Goal: Information Seeking & Learning: Learn about a topic

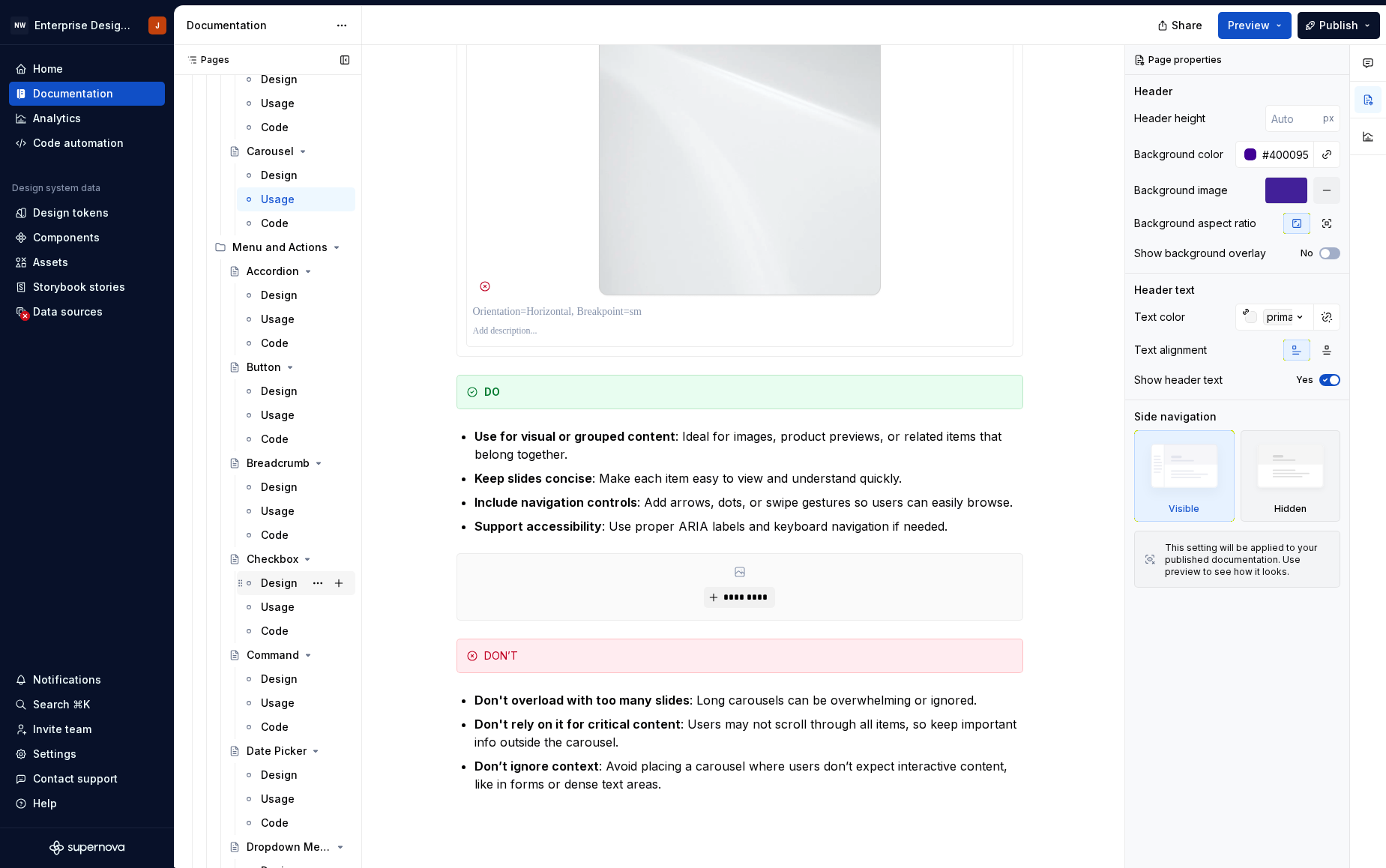
scroll to position [353, 0]
click at [275, 582] on div "Design" at bounding box center [279, 582] width 37 height 15
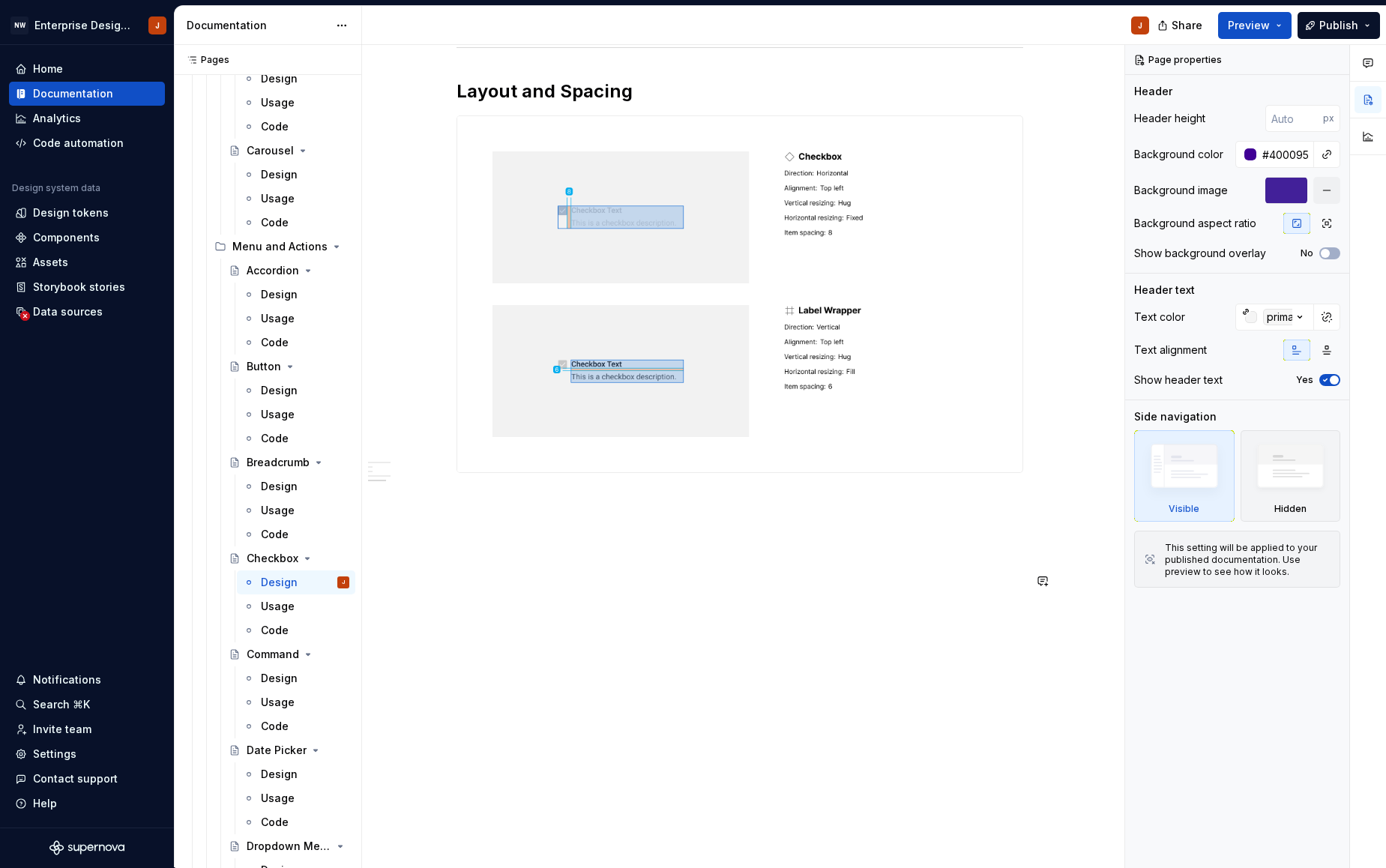
scroll to position [1079, 0]
click at [277, 676] on div "Design" at bounding box center [279, 679] width 37 height 15
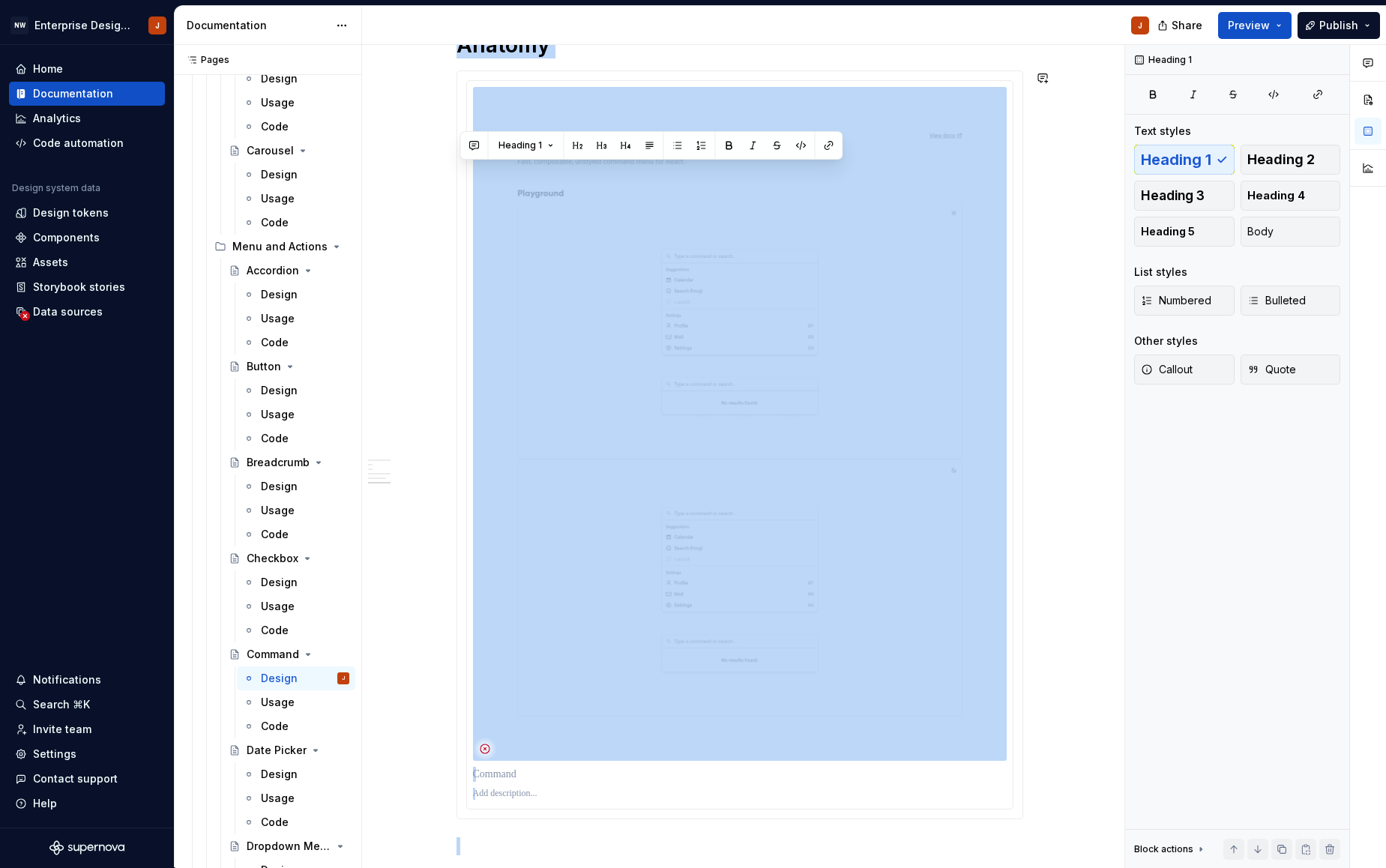
scroll to position [1283, 0]
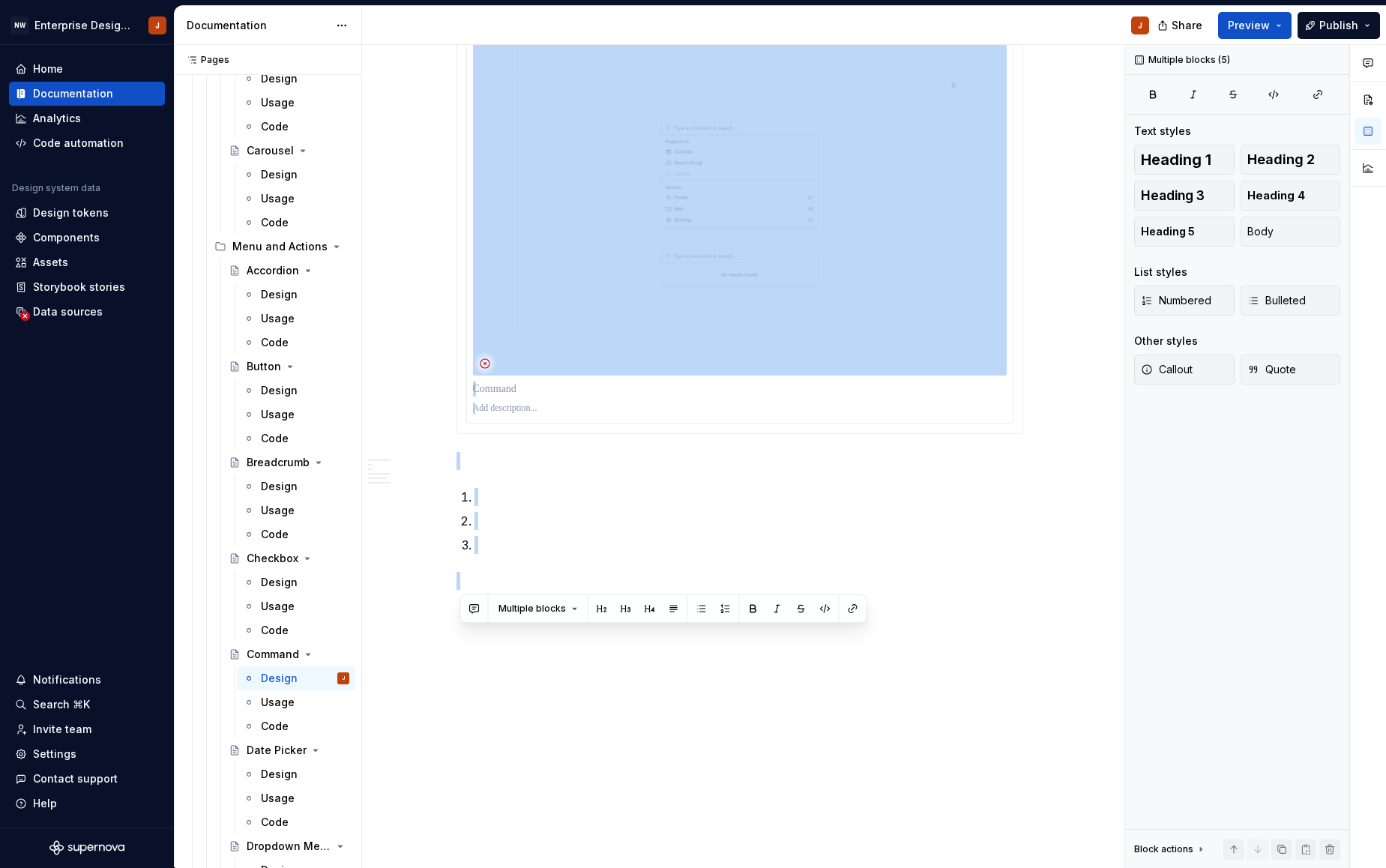
drag, startPoint x: 488, startPoint y: 496, endPoint x: 531, endPoint y: 912, distance: 418.2
click at [531, 867] on html "NW Enterprise Design System J Home Documentation Analytics Code automation Desi…" at bounding box center [693, 434] width 1386 height 868
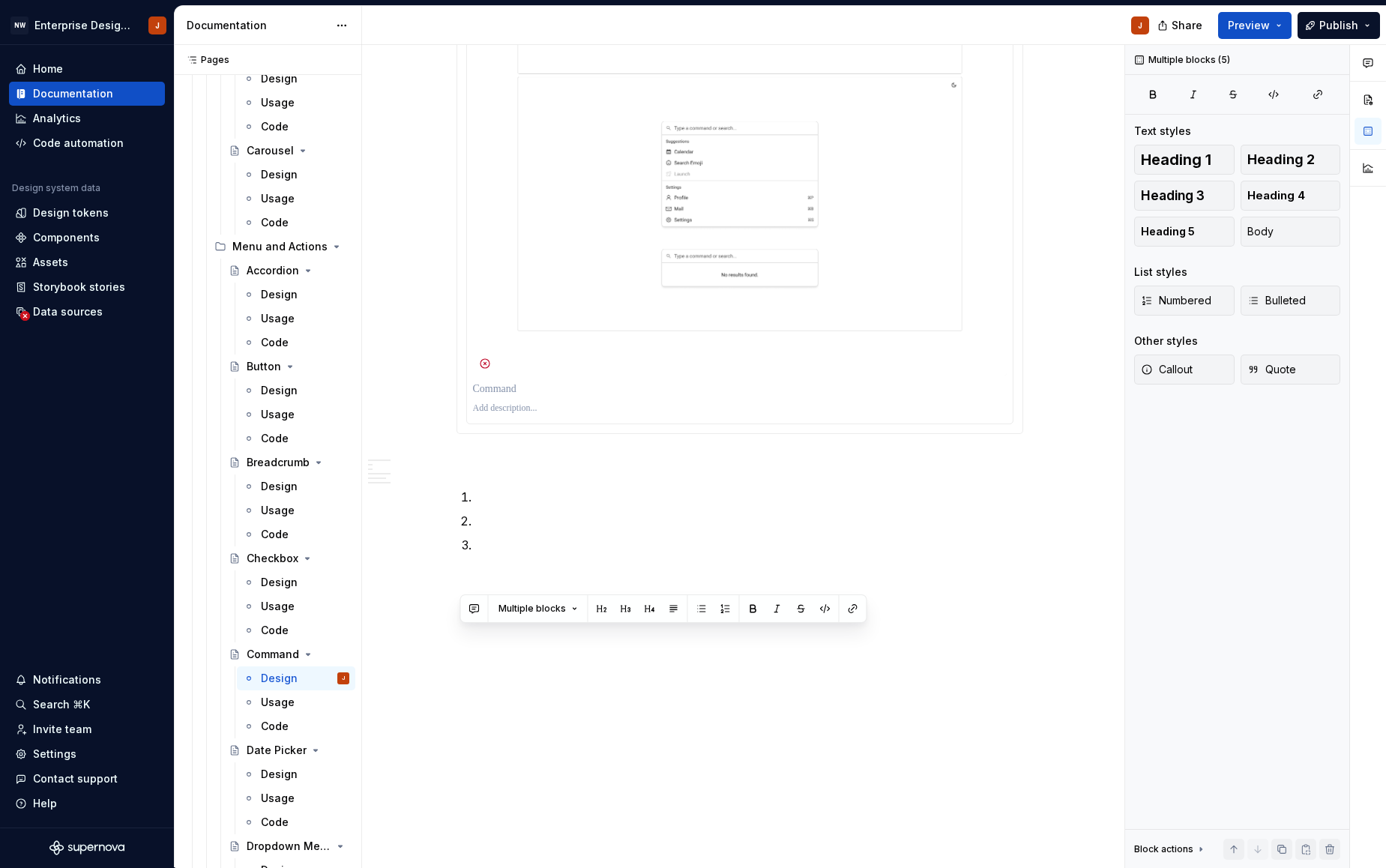
scroll to position [340, 0]
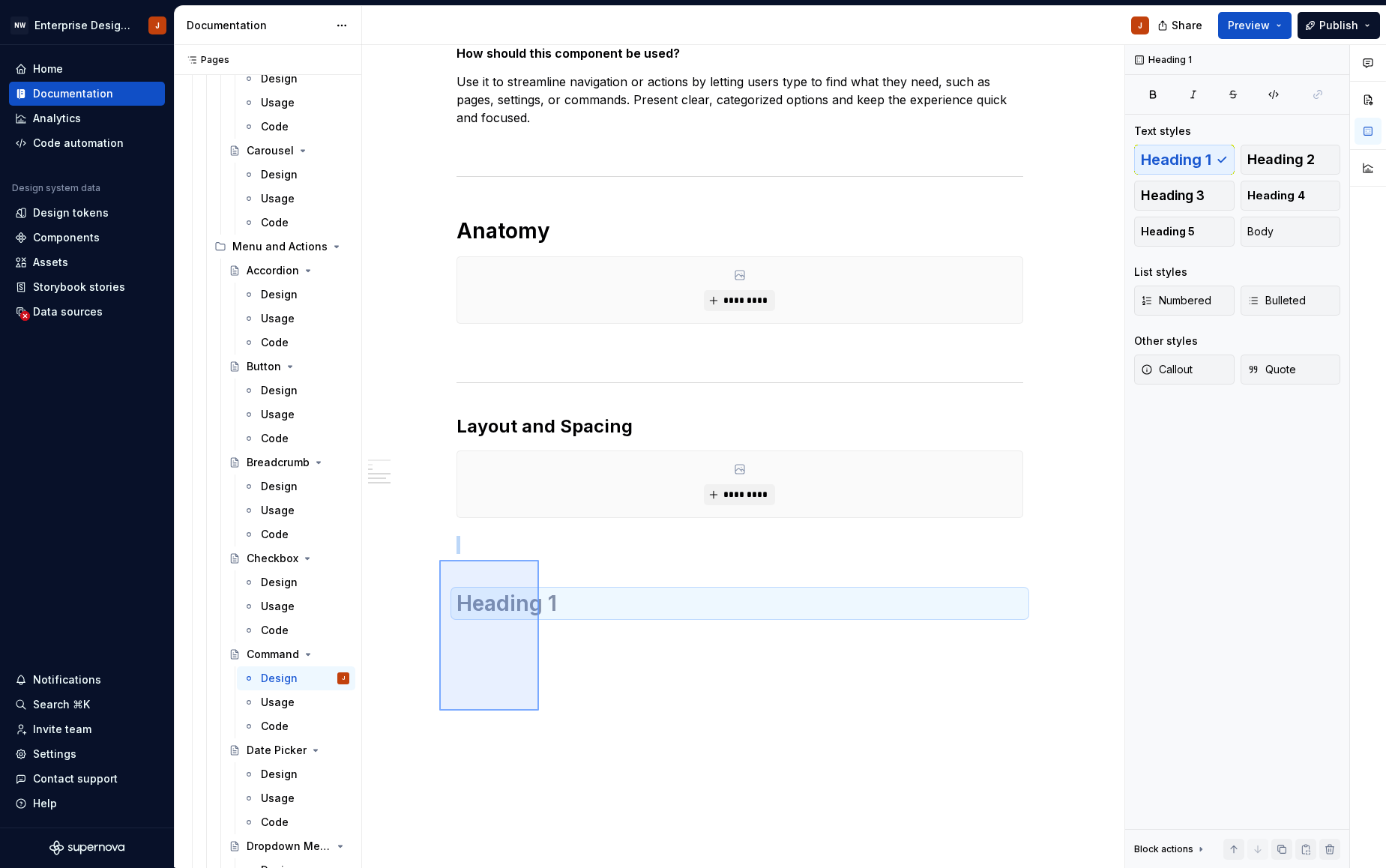
drag, startPoint x: 534, startPoint y: 703, endPoint x: 439, endPoint y: 560, distance: 171.7
click at [439, 560] on div "Command Fast, composable, unstyled command menu for React. Edit header Design U…" at bounding box center [743, 457] width 762 height 823
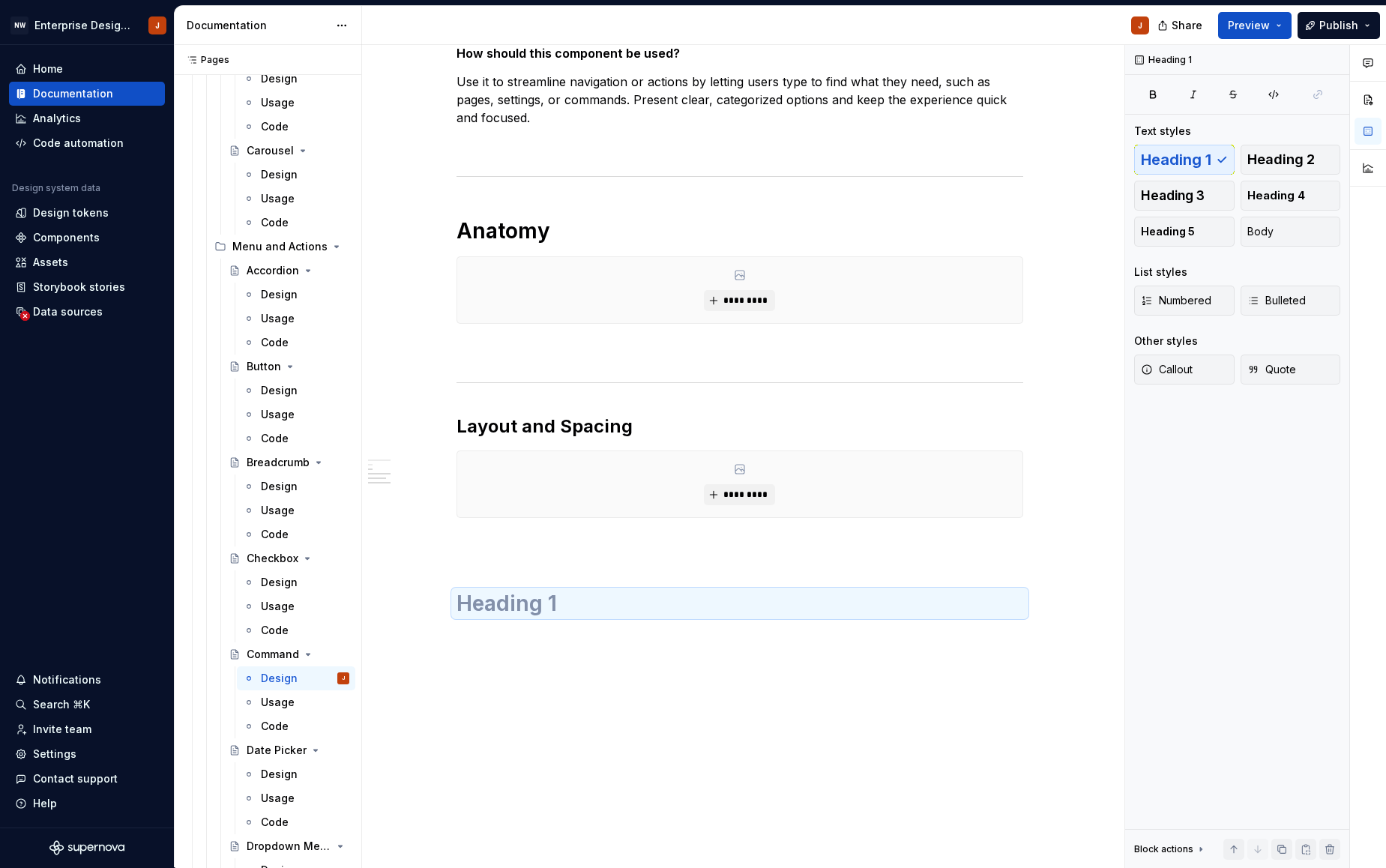
scroll to position [304, 0]
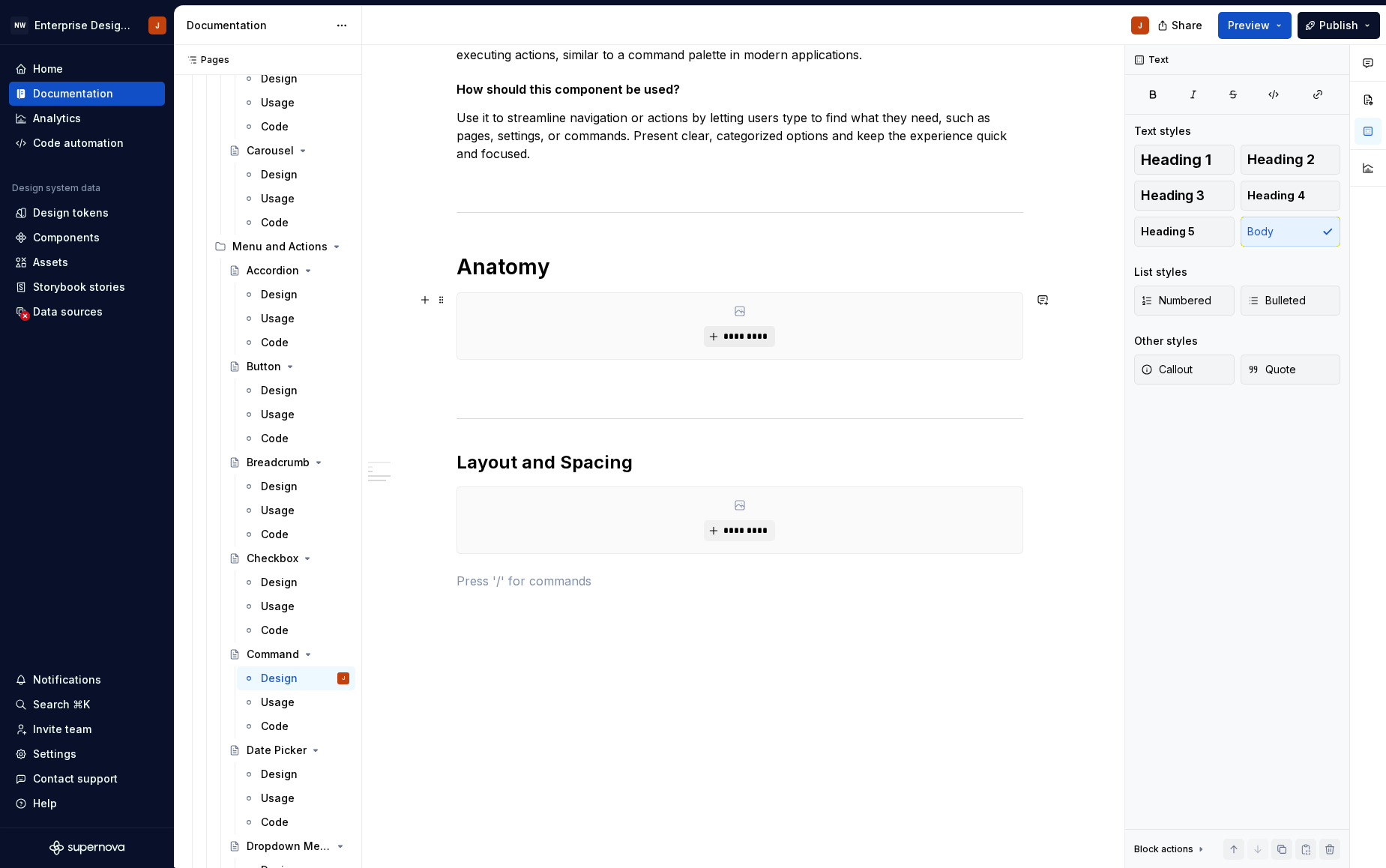
click at [728, 337] on span "*********" at bounding box center [745, 337] width 46 height 12
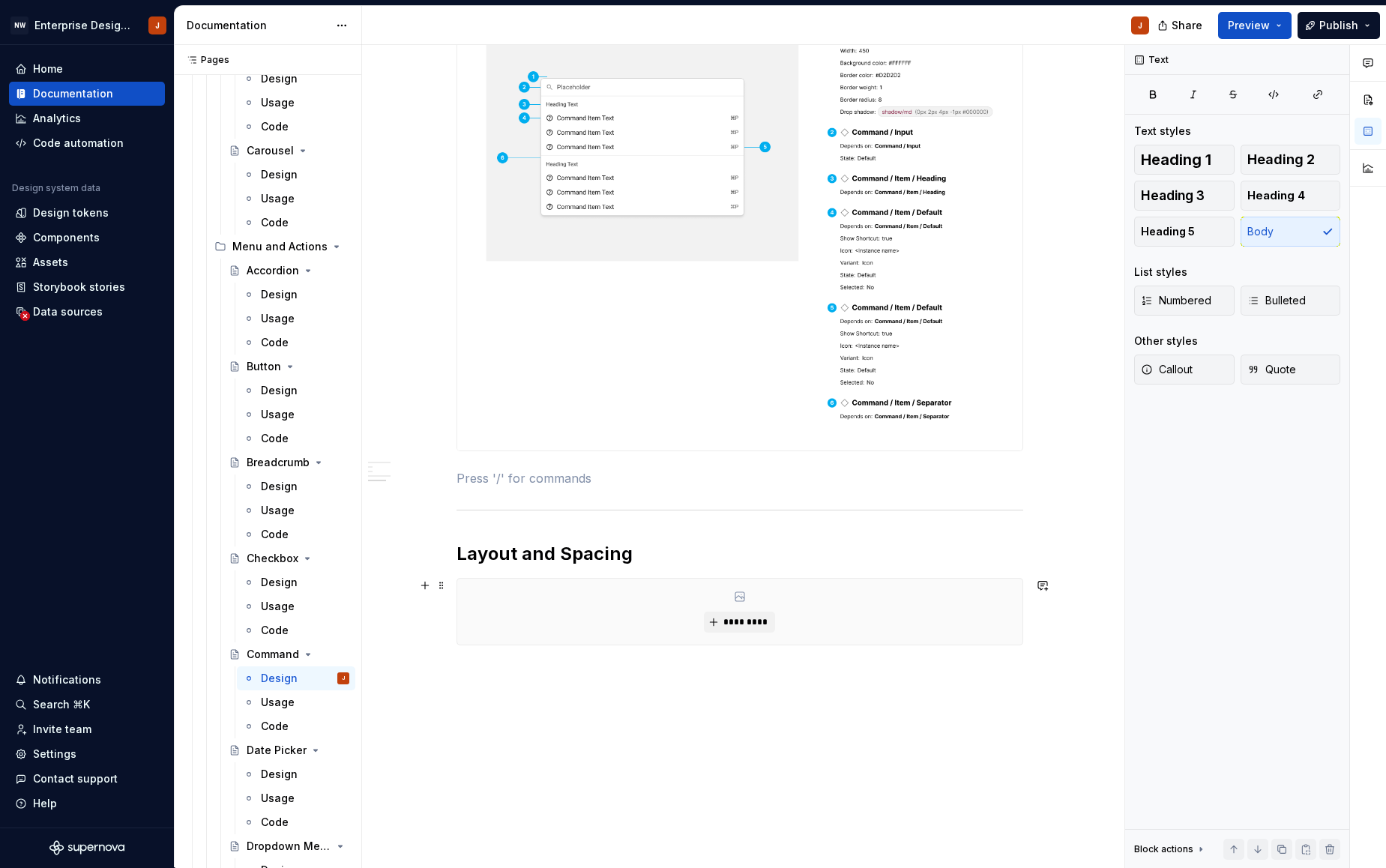
scroll to position [597, 0]
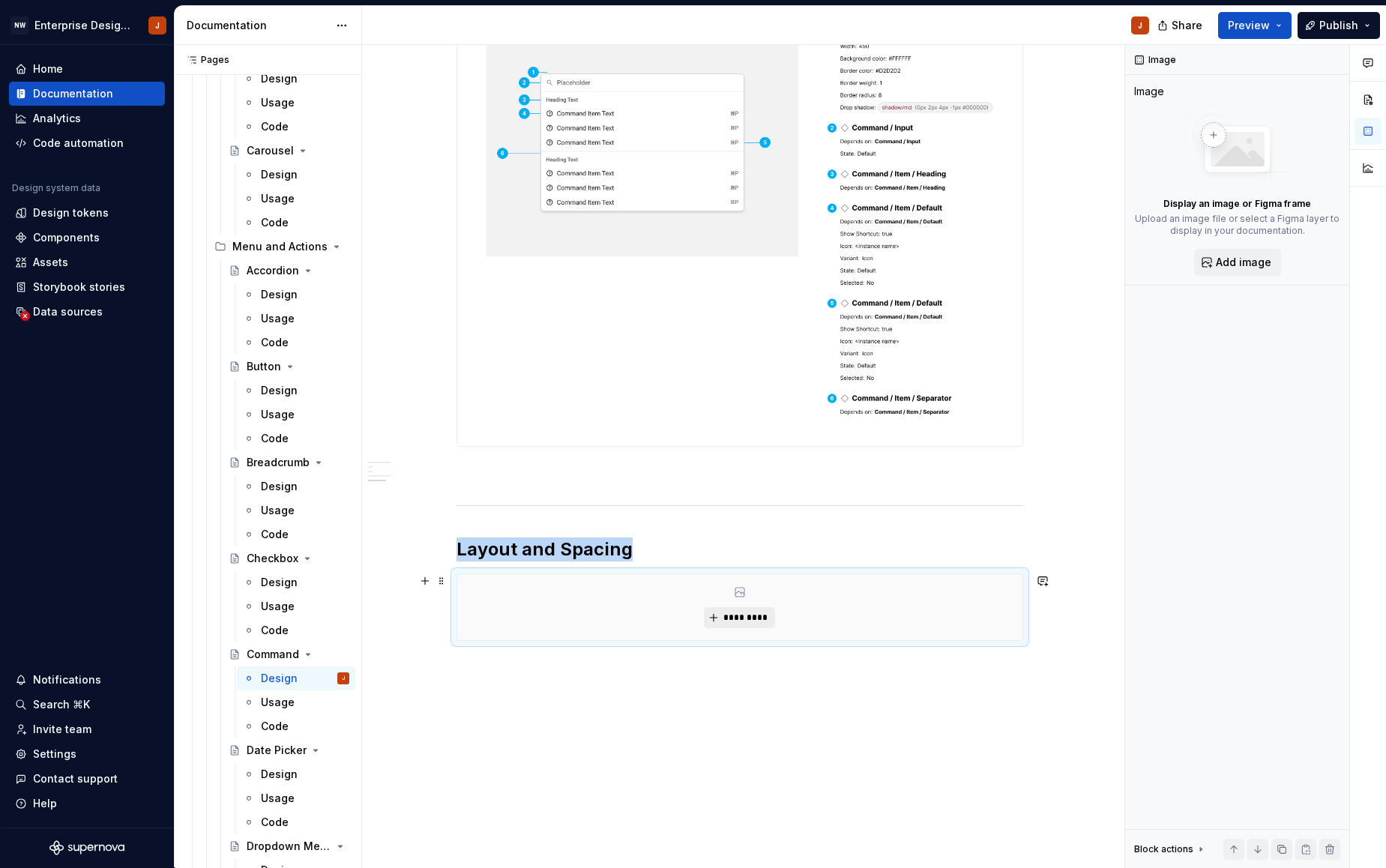
click at [711, 613] on button "*********" at bounding box center [739, 617] width 71 height 21
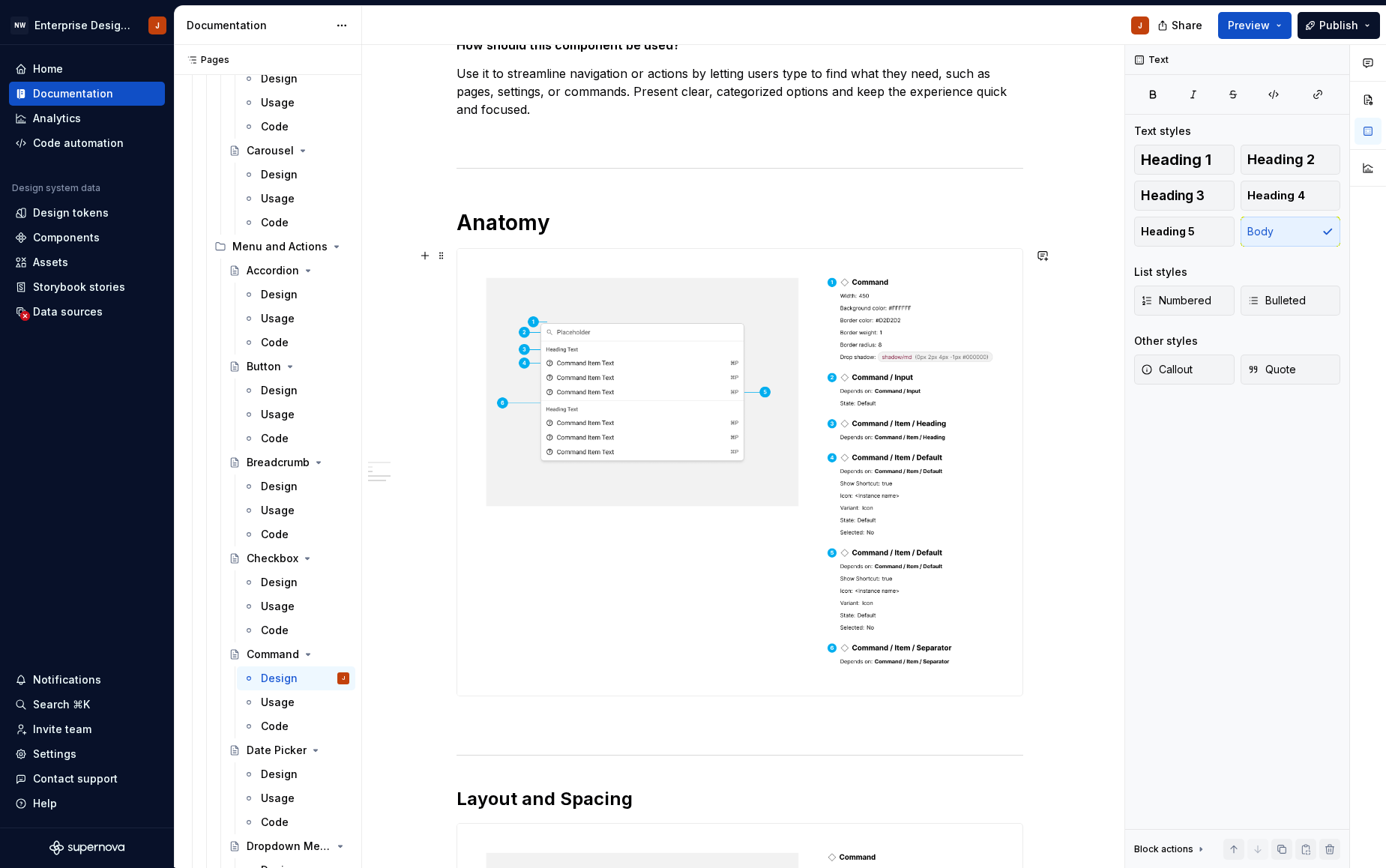
scroll to position [347, 0]
click at [268, 772] on div "Design" at bounding box center [279, 774] width 37 height 15
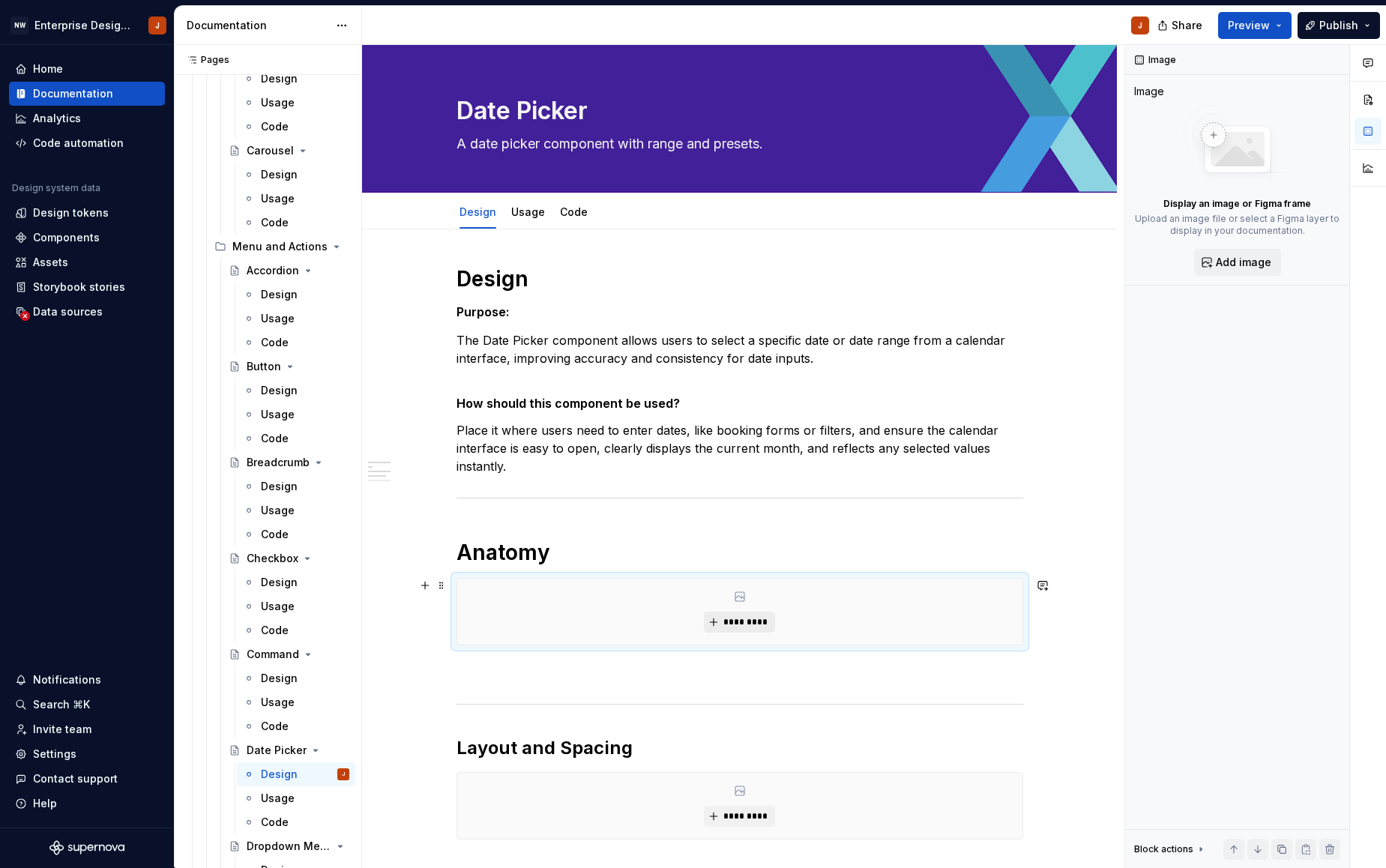
click at [734, 619] on span "*********" at bounding box center [745, 622] width 46 height 12
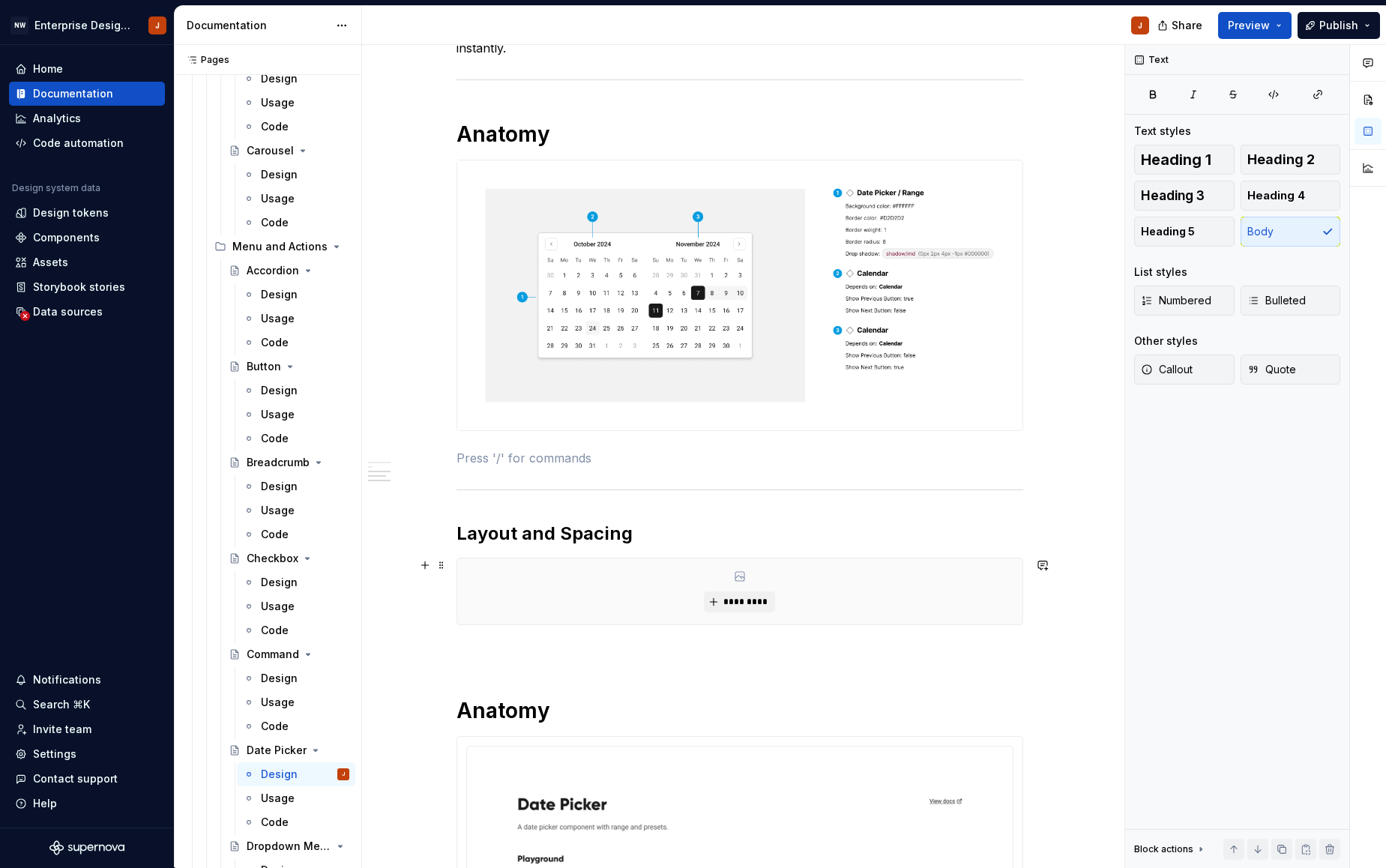
scroll to position [420, 0]
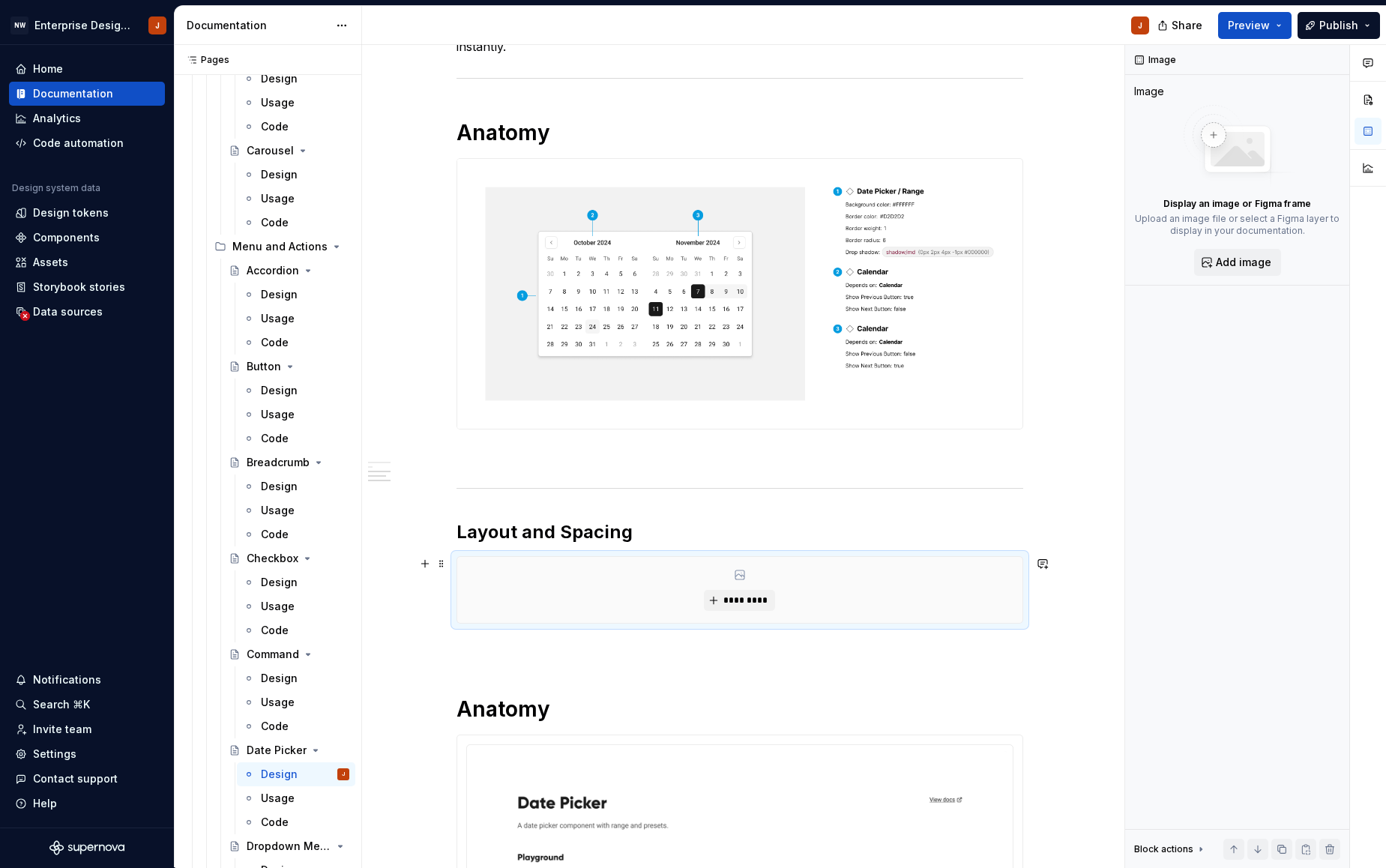
click at [593, 592] on div "*********" at bounding box center [740, 589] width 565 height 66
click at [754, 598] on span "*********" at bounding box center [745, 600] width 46 height 12
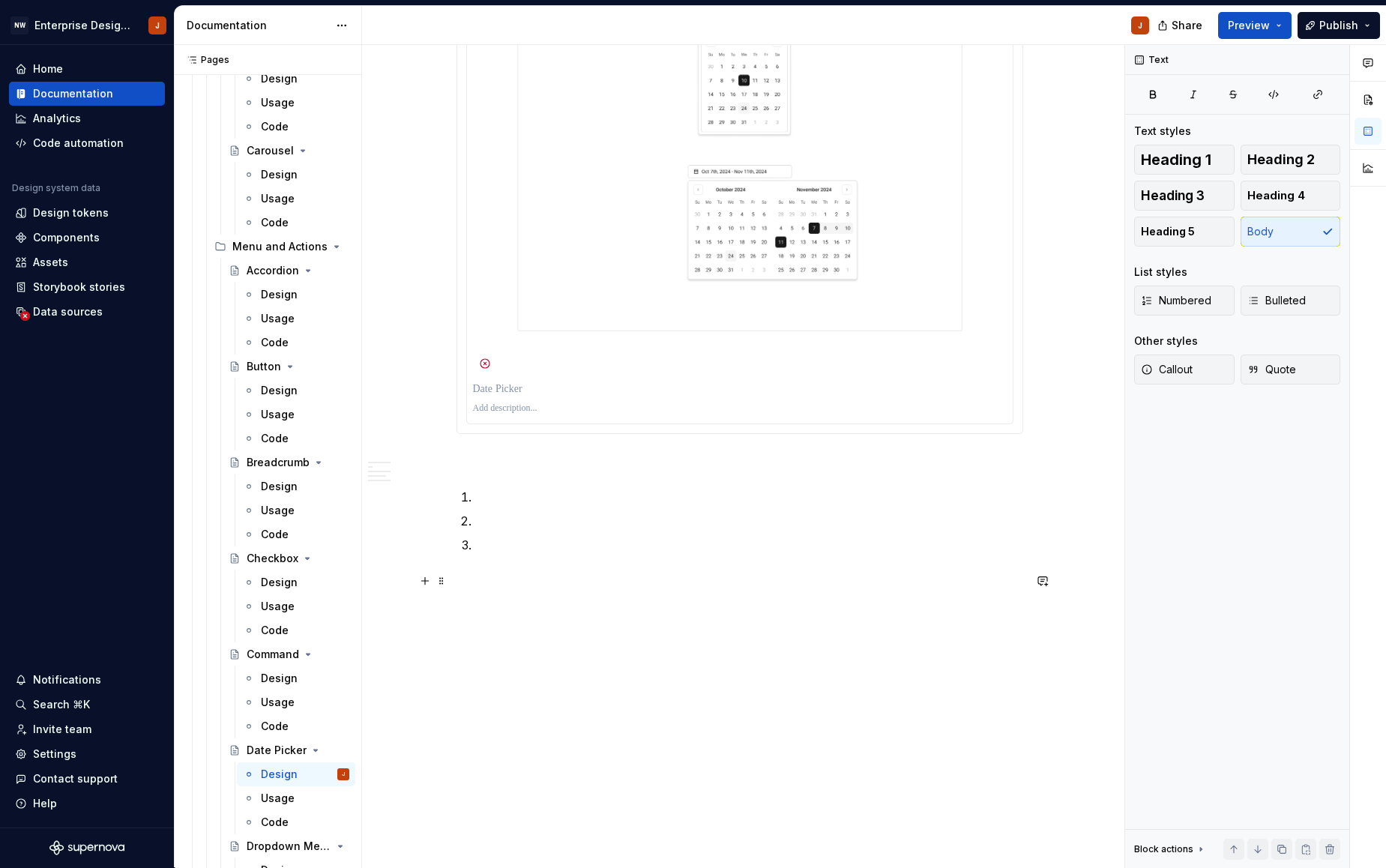
scroll to position [2202, 0]
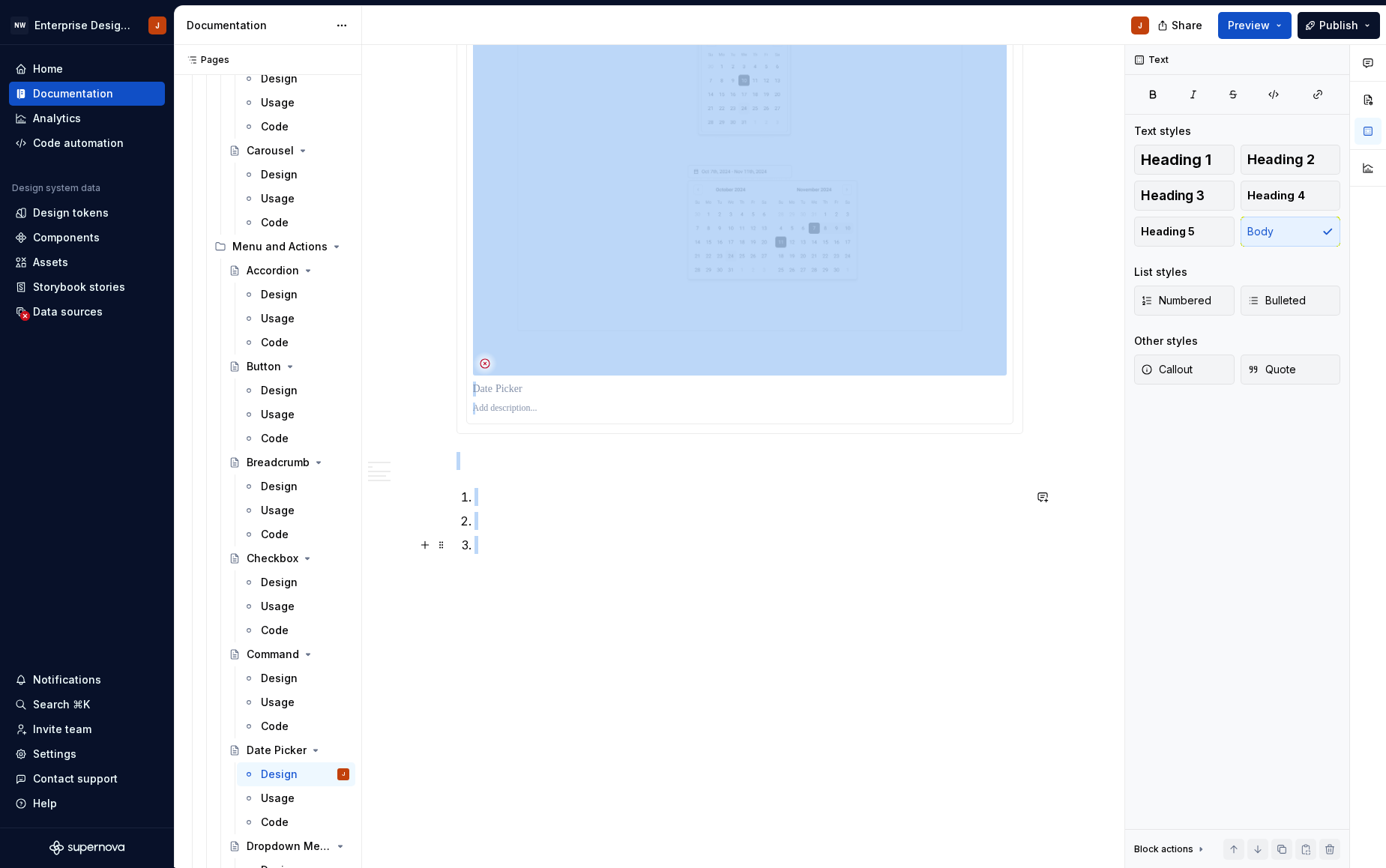
click at [503, 552] on p at bounding box center [748, 545] width 549 height 18
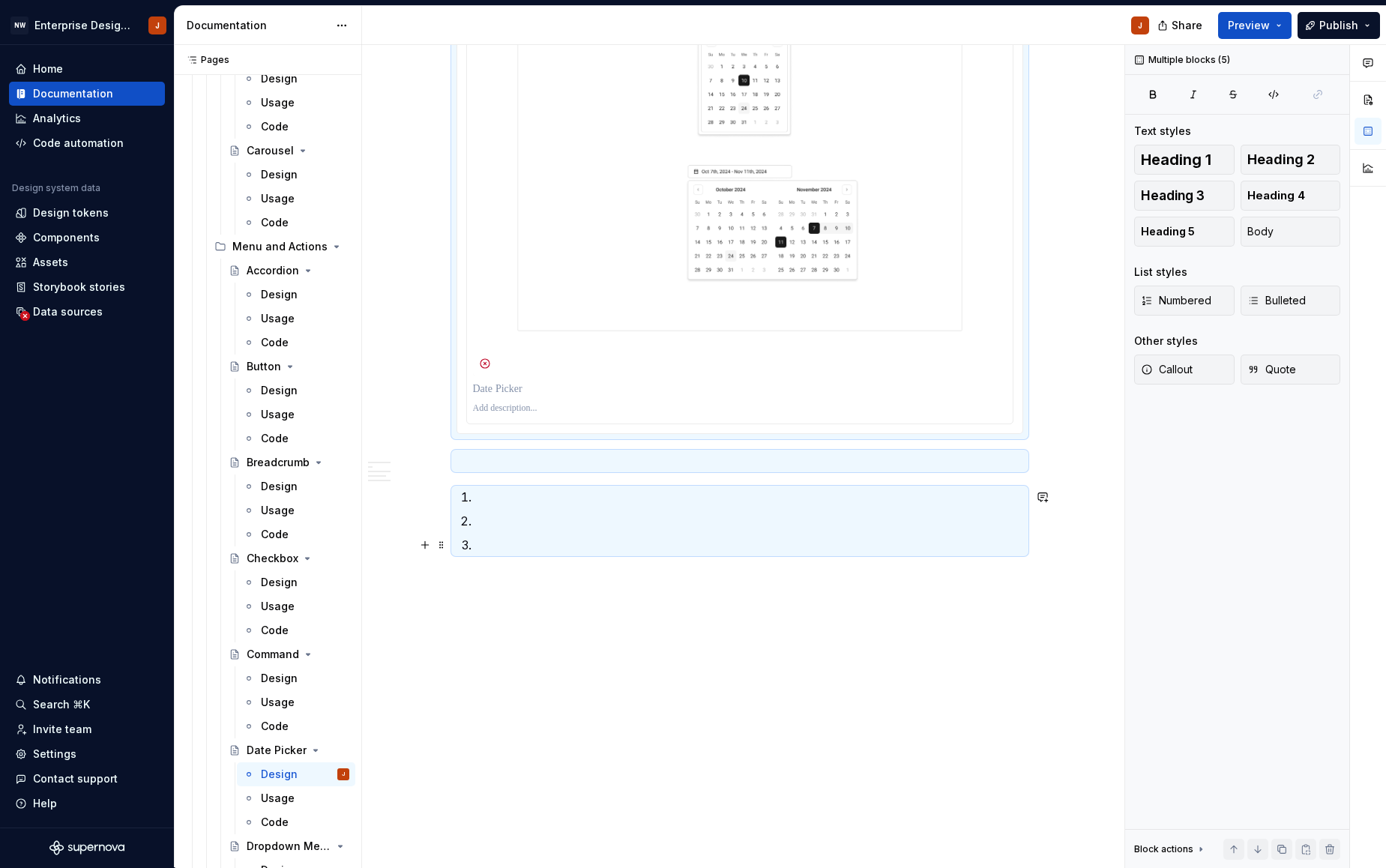
scroll to position [657, 0]
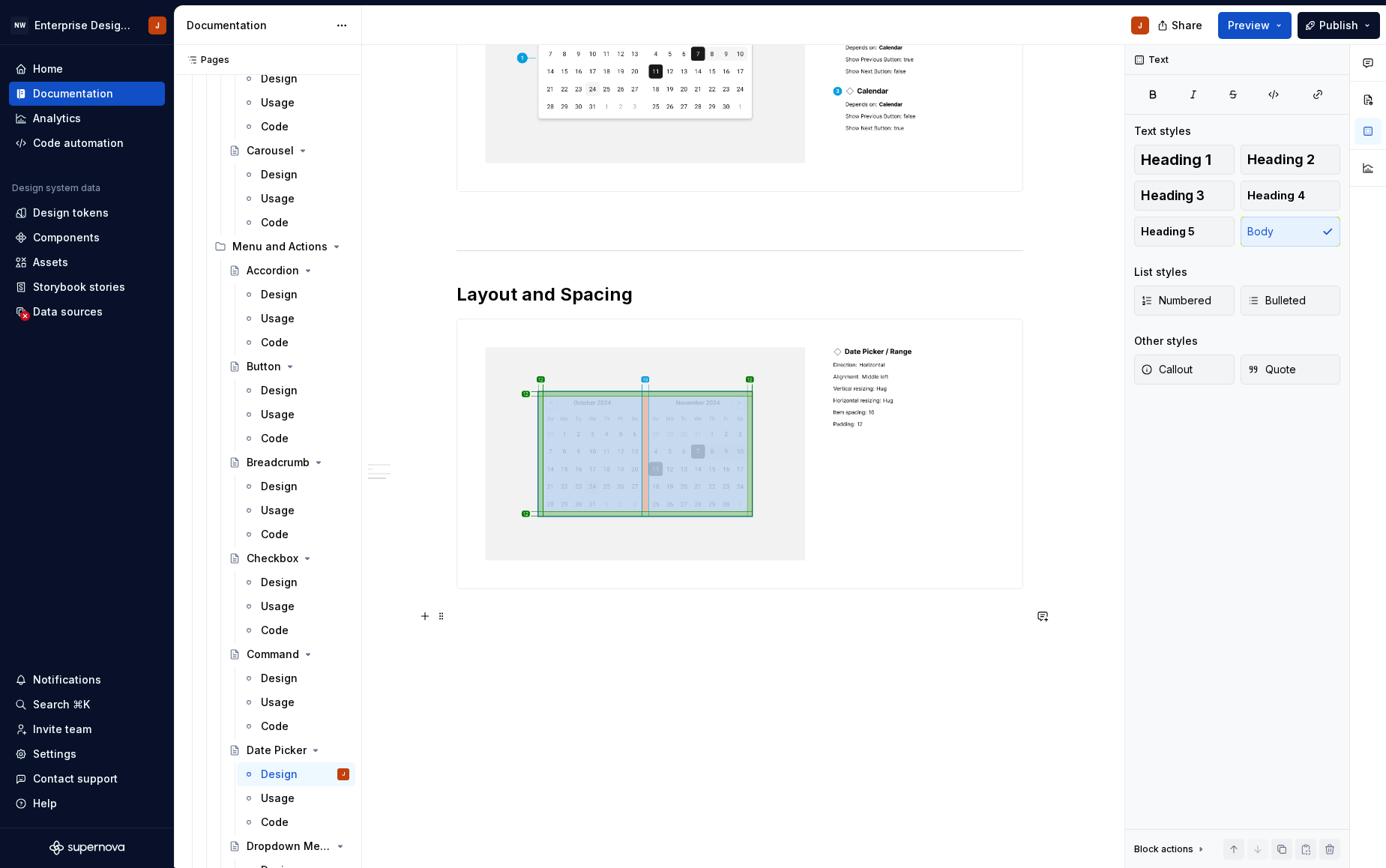
click at [383, 613] on div "Design Purpose: The Date Picker component allows users to select a specific dat…" at bounding box center [739, 238] width 754 height 1331
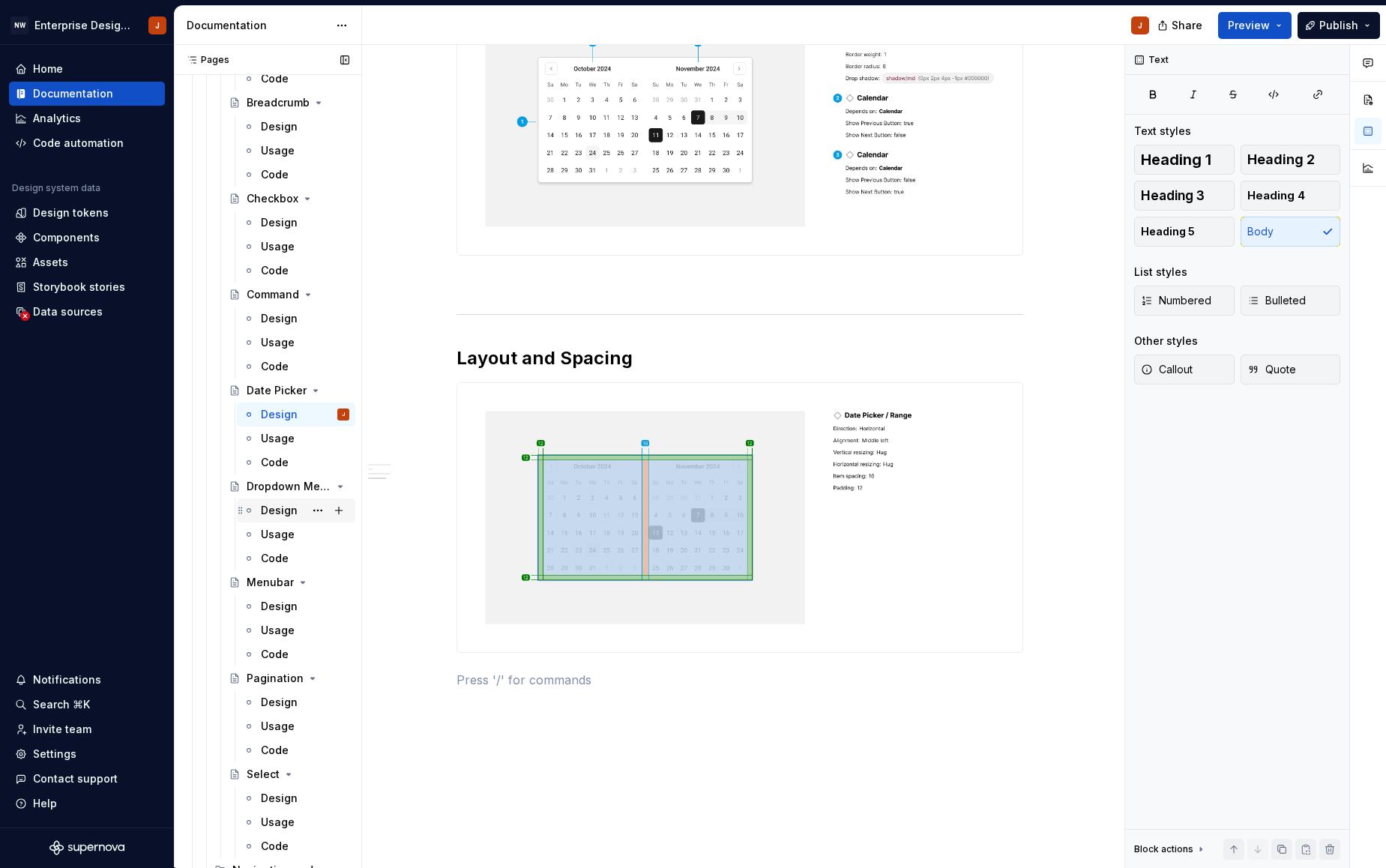
scroll to position [718, 0]
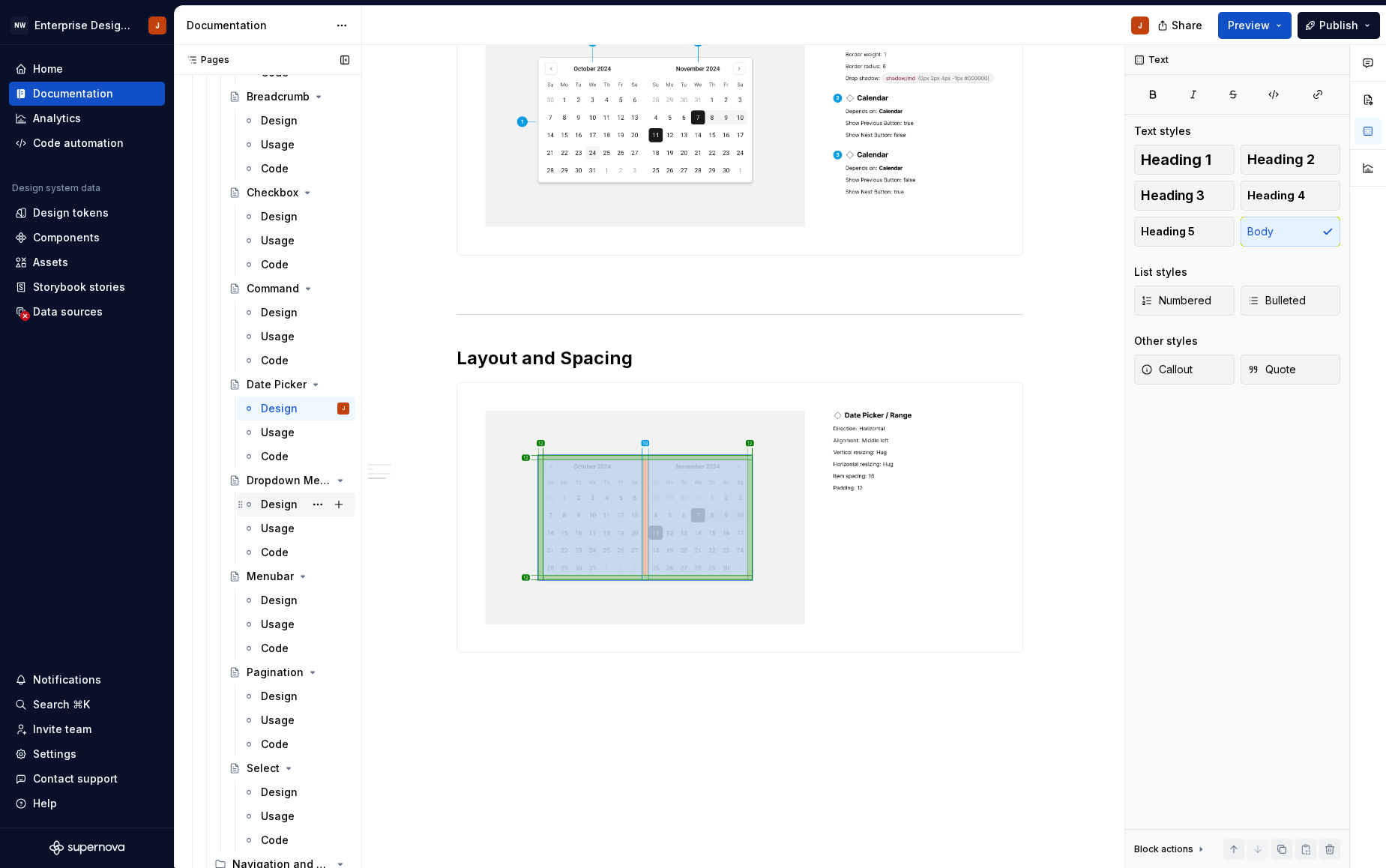
click at [276, 503] on div "Design" at bounding box center [279, 505] width 37 height 15
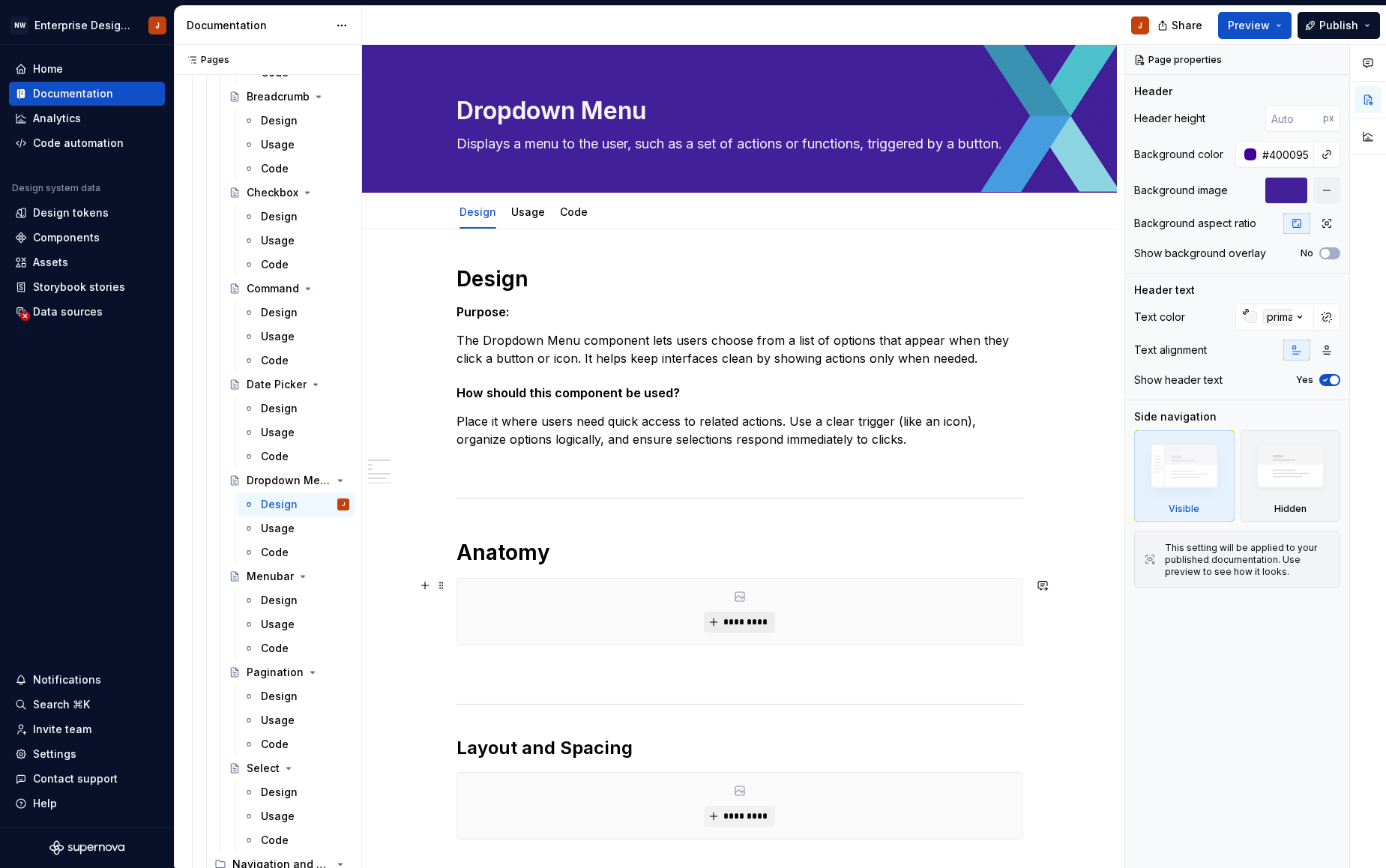
click at [747, 624] on span "*********" at bounding box center [745, 622] width 46 height 12
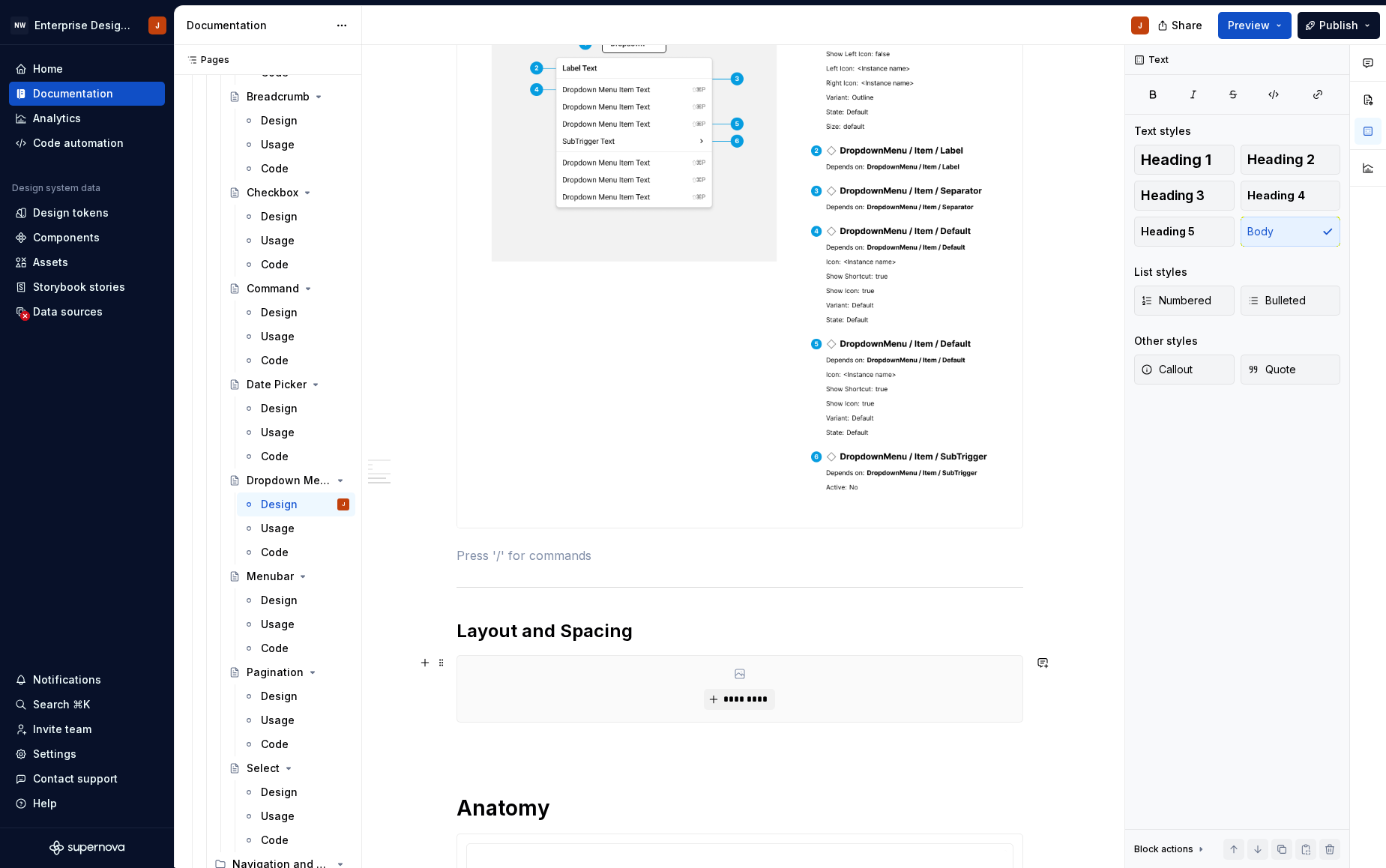
scroll to position [610, 0]
click at [763, 695] on span "*********" at bounding box center [745, 699] width 46 height 12
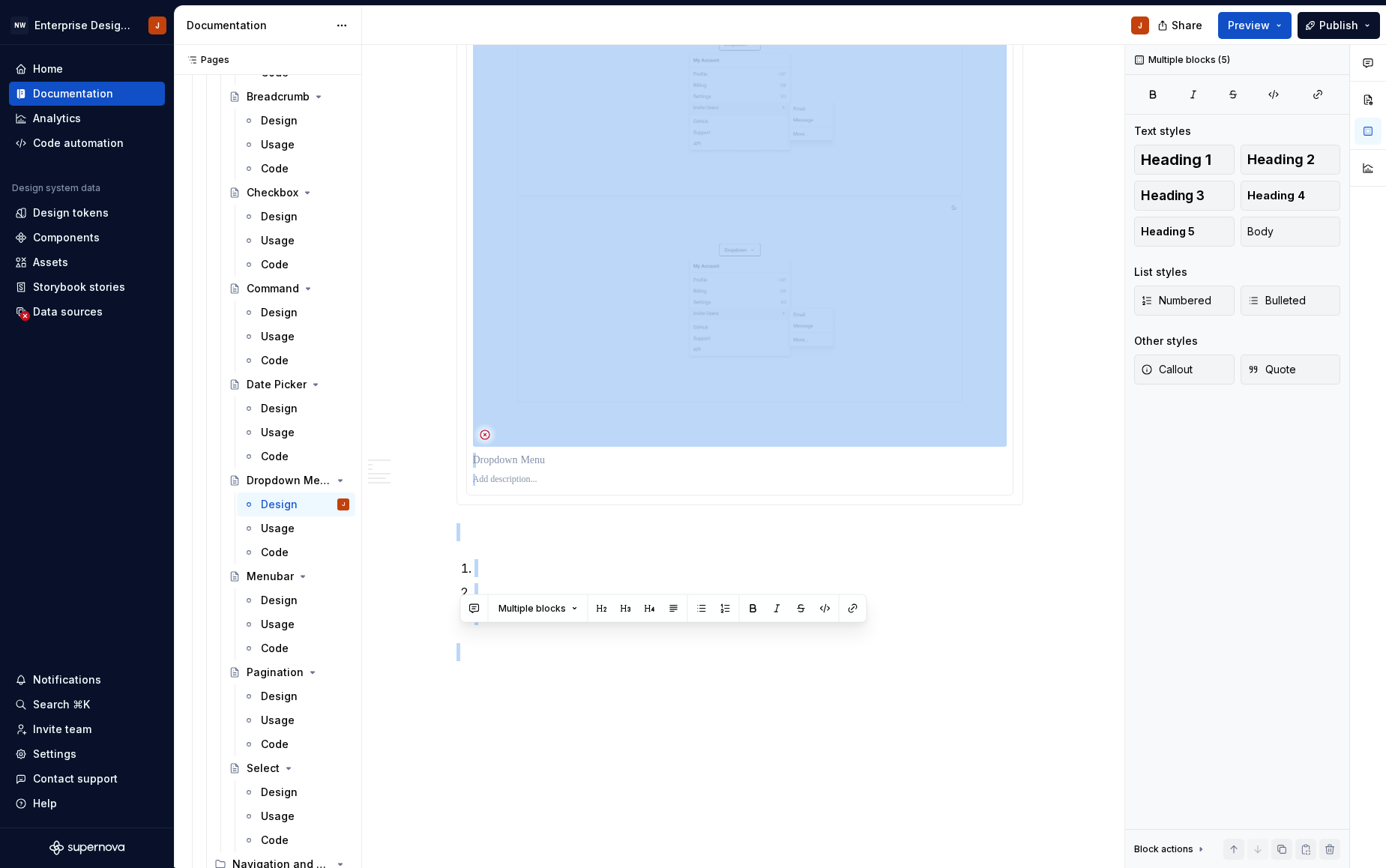
scroll to position [1925, 0]
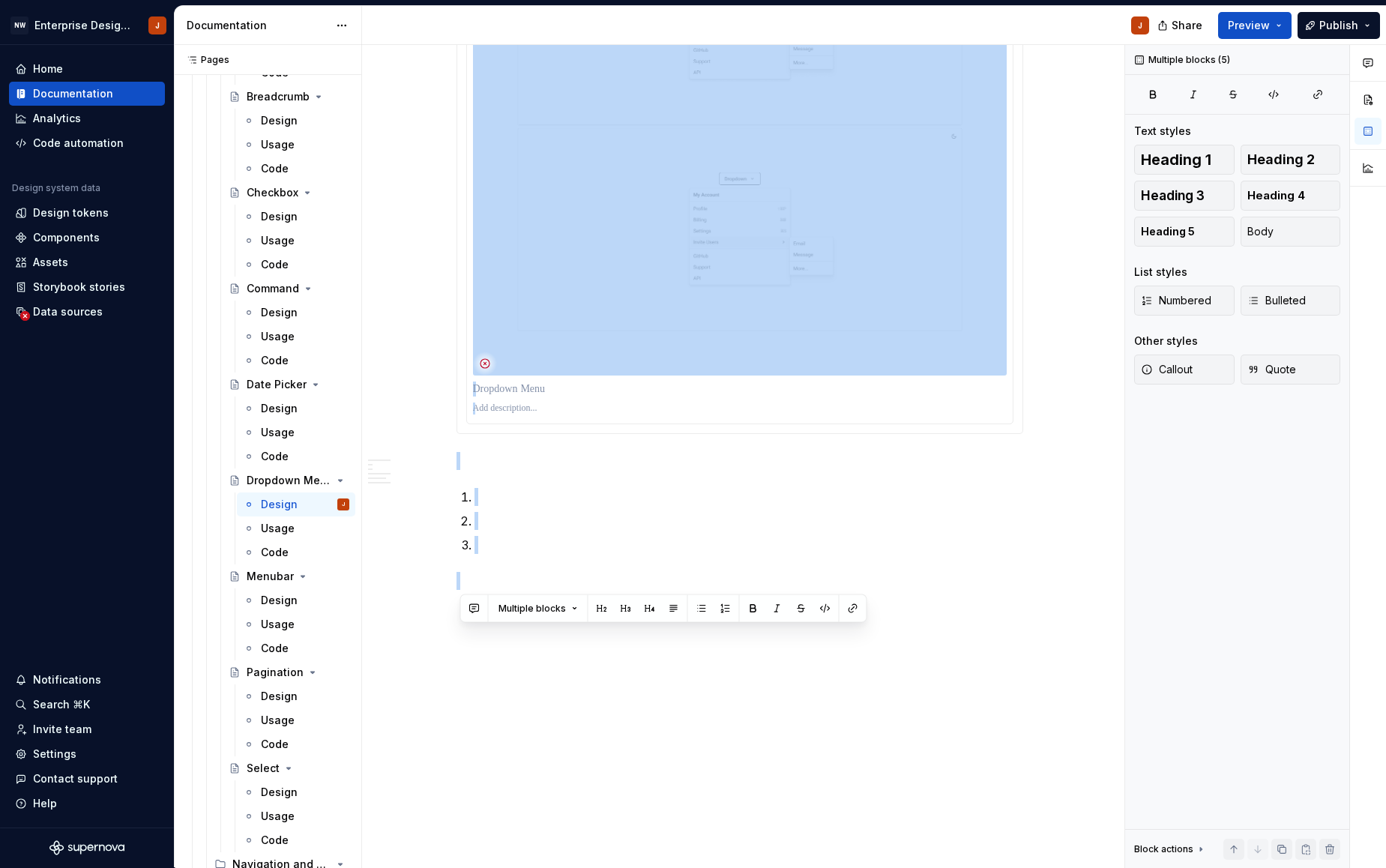
drag, startPoint x: 476, startPoint y: 375, endPoint x: 686, endPoint y: 859, distance: 527.6
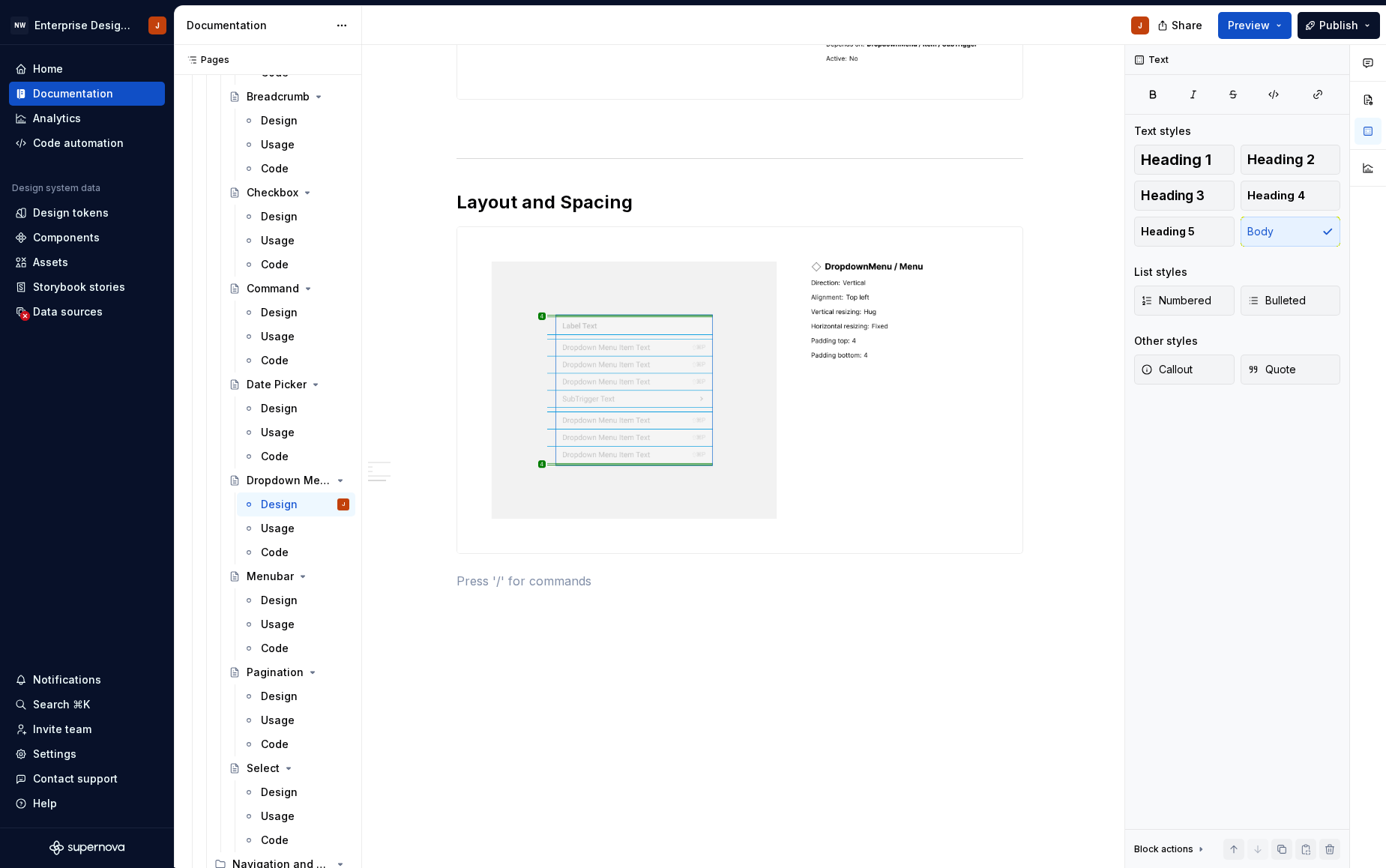
scroll to position [1037, 0]
click at [704, 642] on div "Design Purpose: The Dropdown Menu component lets users choose from a list of op…" at bounding box center [739, 30] width 754 height 1676
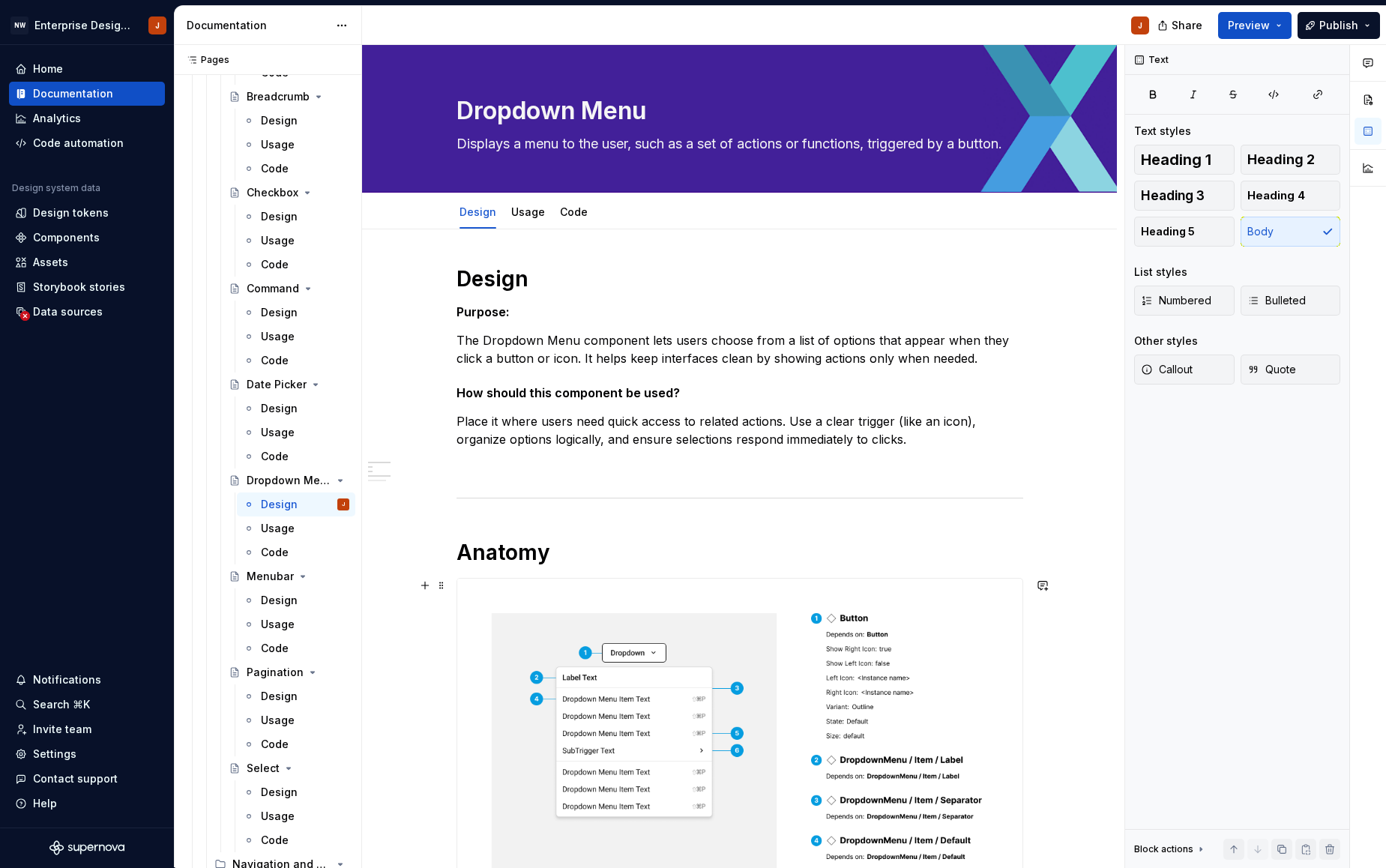
scroll to position [0, 0]
click at [853, 357] on p "The Dropdown Menu component lets users choose from a list of options that appea…" at bounding box center [740, 349] width 567 height 36
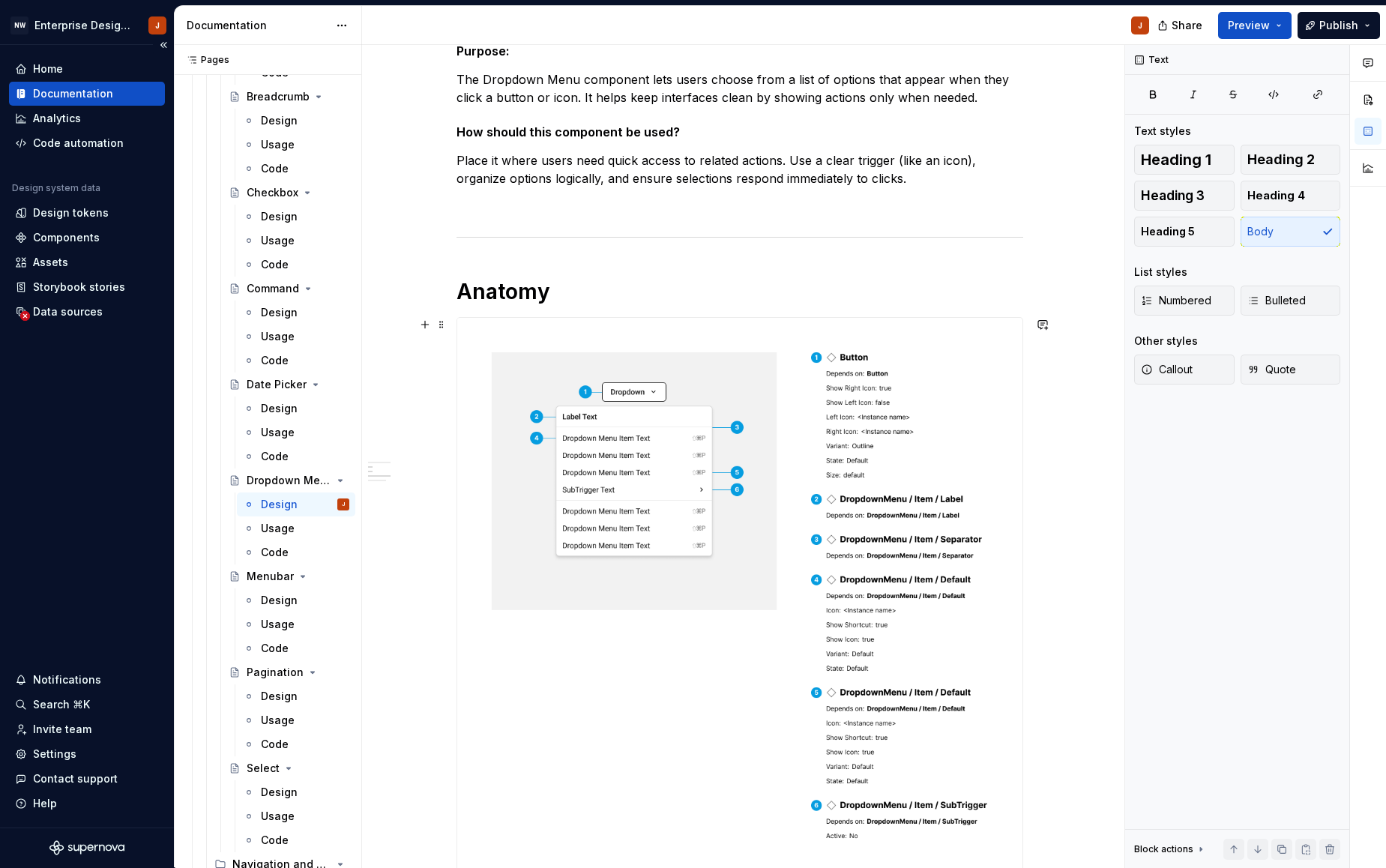
scroll to position [259, 0]
type textarea "*"
